Goal: Complete application form

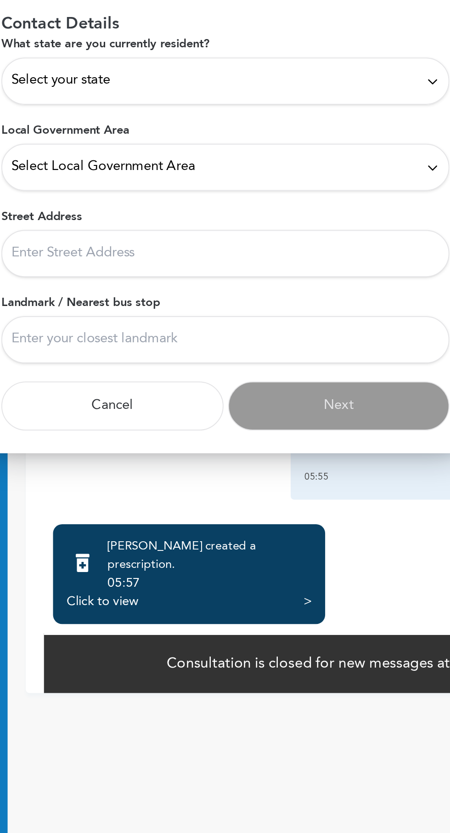
click at [331, 366] on icon at bounding box center [330, 364] width 7 height 7
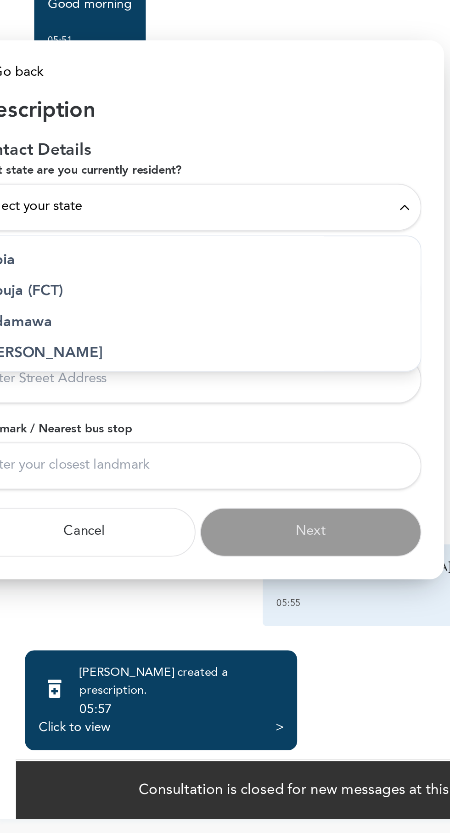
click at [270, 585] on div at bounding box center [225, 416] width 450 height 833
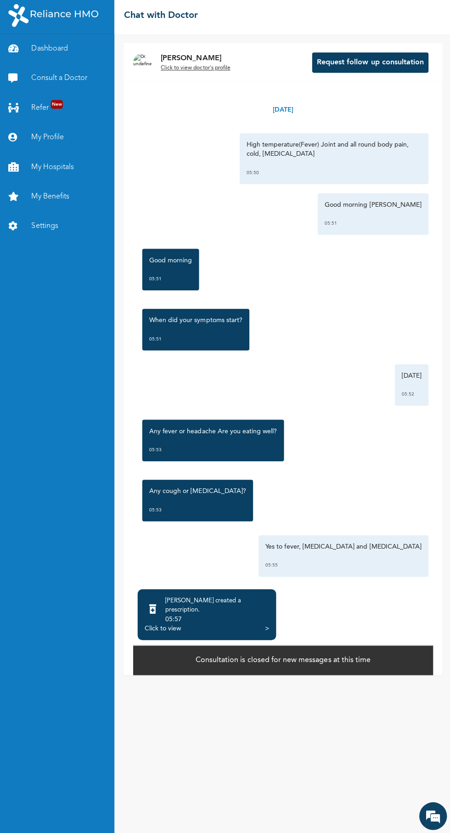
click at [267, 633] on div ">" at bounding box center [267, 628] width 4 height 9
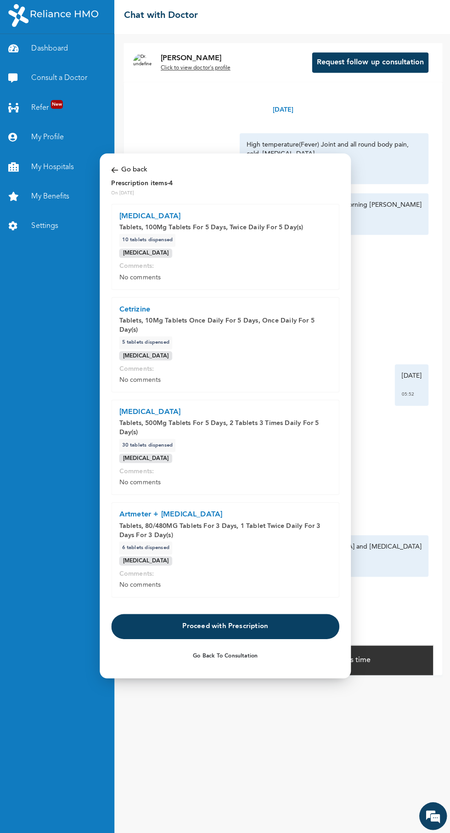
click at [255, 619] on button "Proceed with Prescription" at bounding box center [225, 626] width 227 height 25
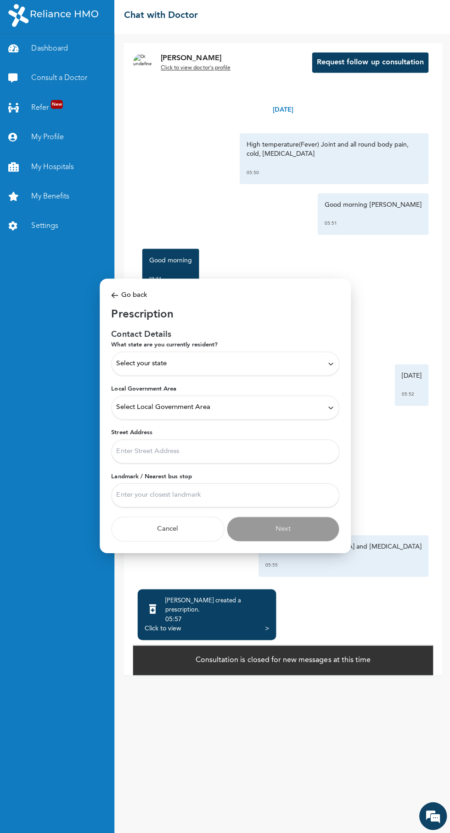
click at [330, 365] on icon at bounding box center [330, 364] width 7 height 7
click at [135, 428] on p "Nasarawa" at bounding box center [225, 431] width 217 height 11
click at [330, 365] on icon at bounding box center [330, 364] width 7 height 7
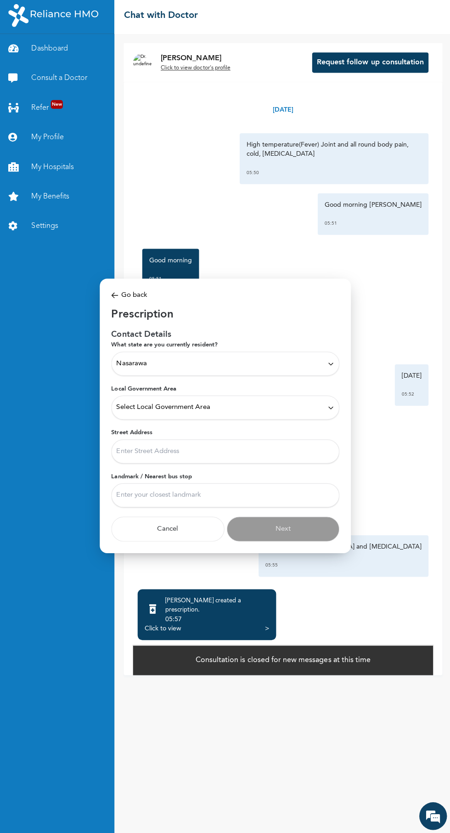
click at [330, 365] on icon at bounding box center [330, 364] width 7 height 7
click at [127, 408] on p "[GEOGRAPHIC_DATA]" at bounding box center [225, 406] width 217 height 11
click at [212, 409] on div "Select Local Government Area" at bounding box center [225, 409] width 217 height 10
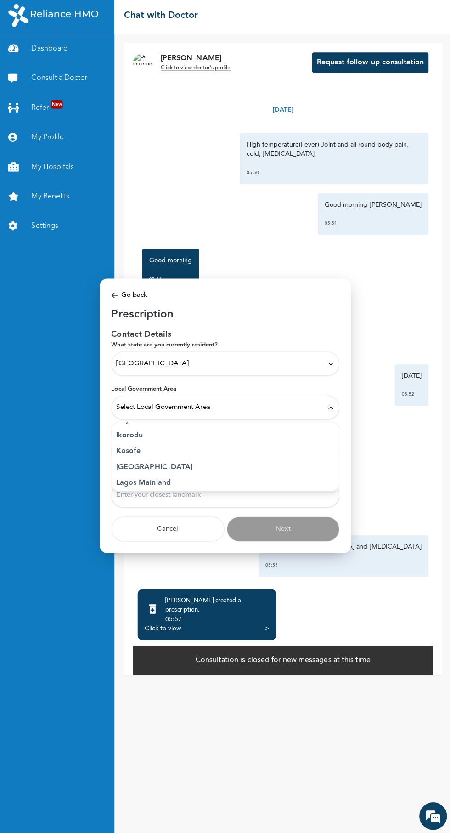
click at [142, 451] on p "Kosofe" at bounding box center [225, 452] width 217 height 11
click at [213, 452] on input "Street Address" at bounding box center [225, 452] width 227 height 24
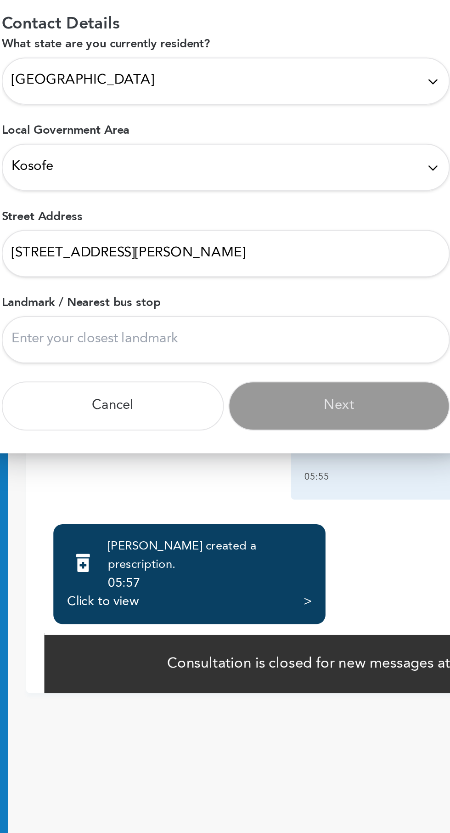
type input "[STREET_ADDRESS][PERSON_NAME]"
click at [244, 499] on input "Landmark / Nearest bus stop" at bounding box center [225, 496] width 227 height 24
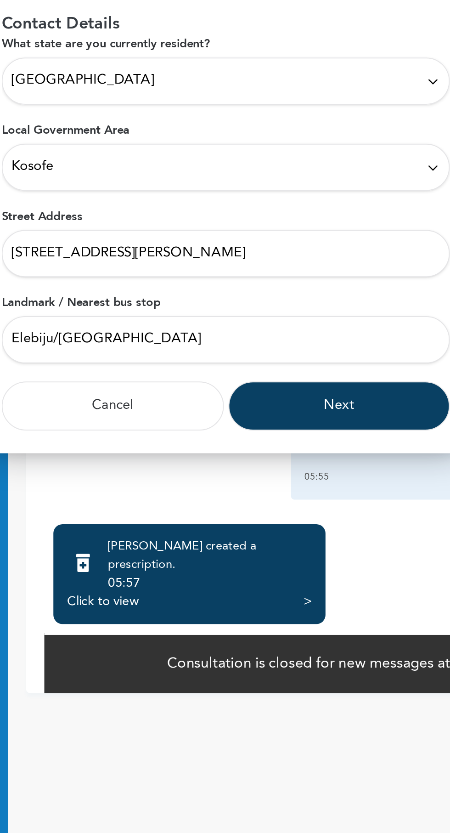
type input "Elebiju/West Brom"
click at [288, 528] on button "Next" at bounding box center [283, 529] width 113 height 25
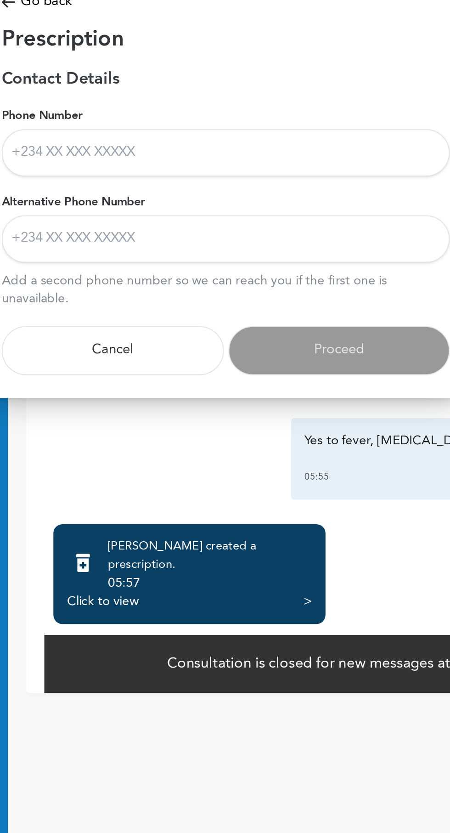
click at [282, 404] on input "Phone Number" at bounding box center [225, 401] width 227 height 24
type input "[PHONE_NUMBER]"
click at [273, 443] on input "Alternative Phone Number" at bounding box center [225, 445] width 227 height 24
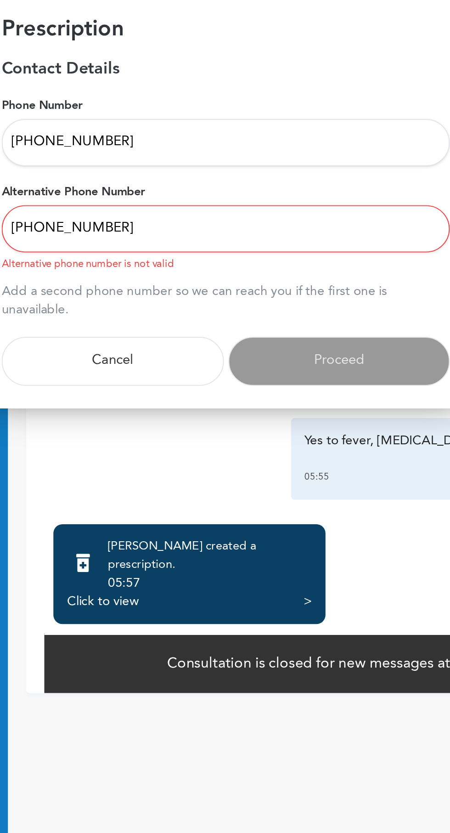
type input "[PHONE_NUMBER]"
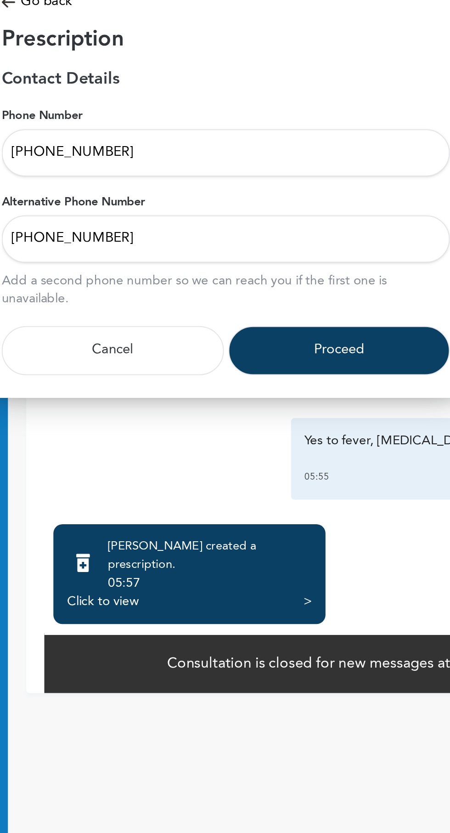
click at [291, 501] on button "Proceed" at bounding box center [283, 501] width 113 height 25
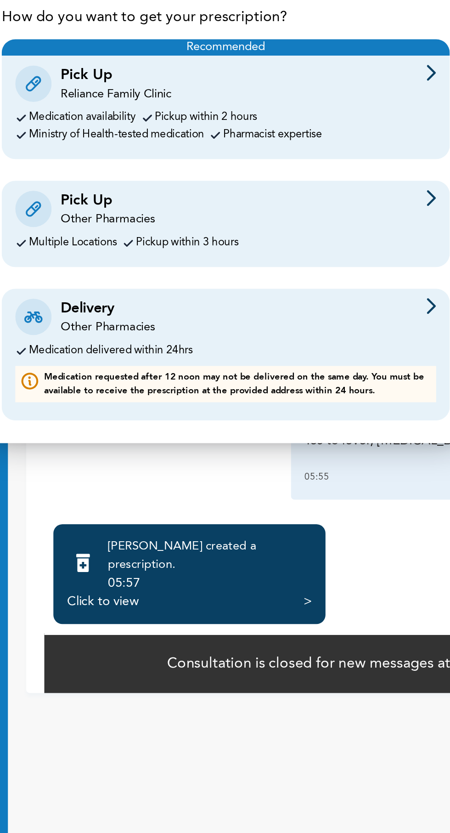
click at [330, 485] on div at bounding box center [329, 484] width 5 height 19
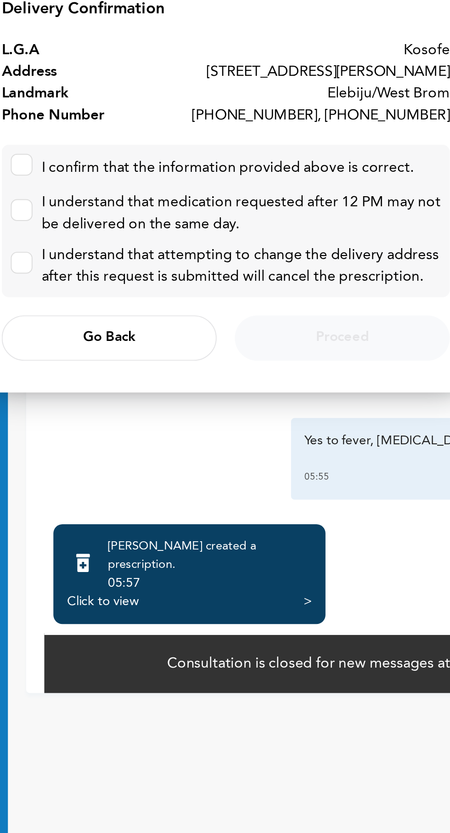
click at [120, 405] on input "checkbox" at bounding box center [120, 405] width 6 height 6
checkbox input "true"
click at [119, 431] on input "checkbox" at bounding box center [120, 428] width 6 height 6
checkbox input "true"
click at [120, 455] on input "checkbox" at bounding box center [120, 455] width 6 height 6
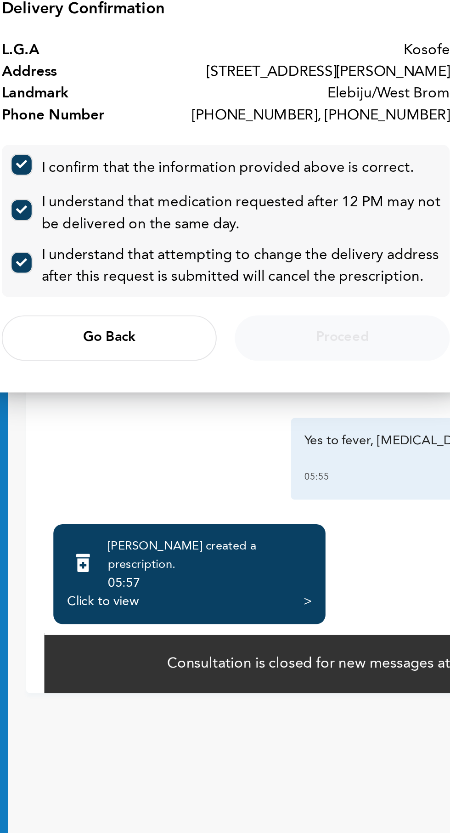
checkbox input "true"
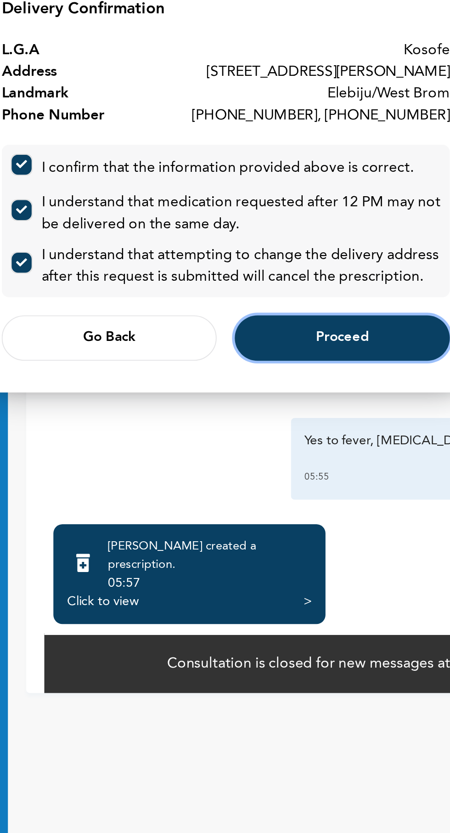
click at [297, 496] on span "Proceed" at bounding box center [284, 495] width 27 height 6
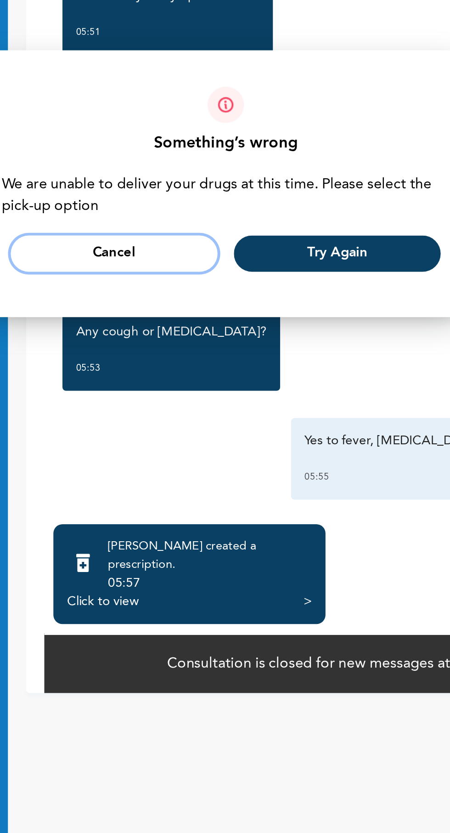
click at [193, 455] on button "Cancel" at bounding box center [168, 452] width 105 height 18
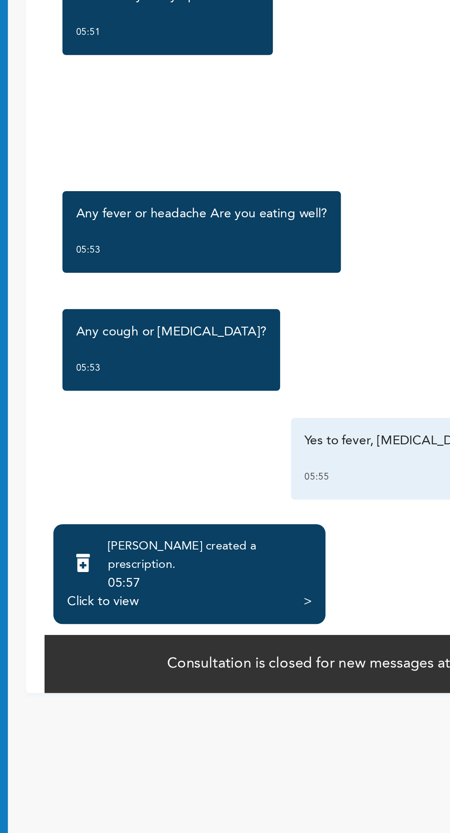
click at [267, 633] on div ">" at bounding box center [267, 628] width 4 height 9
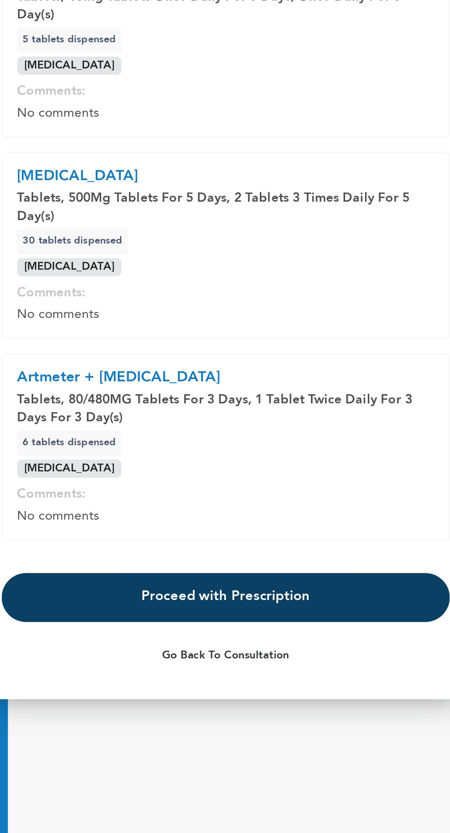
click at [241, 655] on button "Go Back to Consultation" at bounding box center [225, 655] width 227 height 21
